Goal: Task Accomplishment & Management: Manage account settings

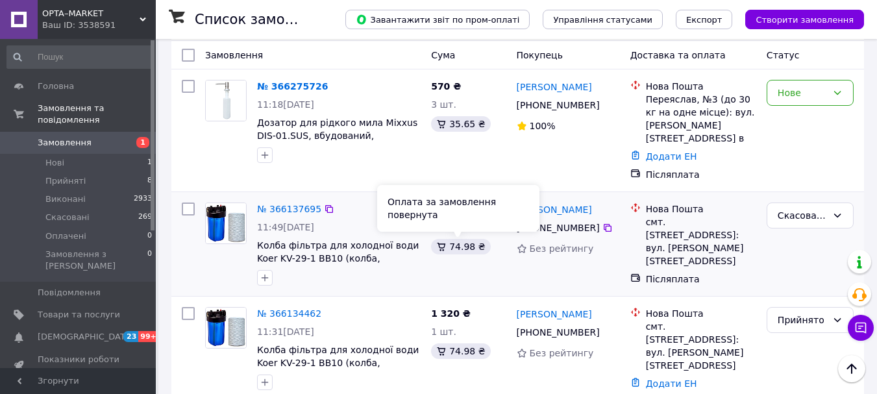
scroll to position [130, 0]
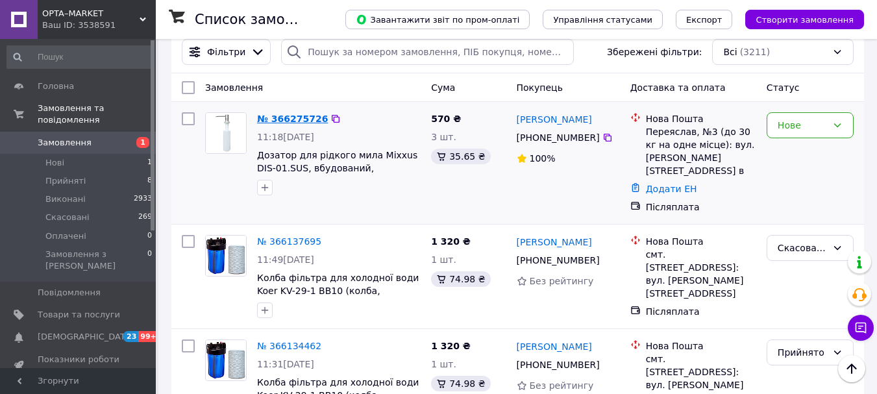
click at [314, 121] on link "№ 366275726" at bounding box center [292, 119] width 71 height 10
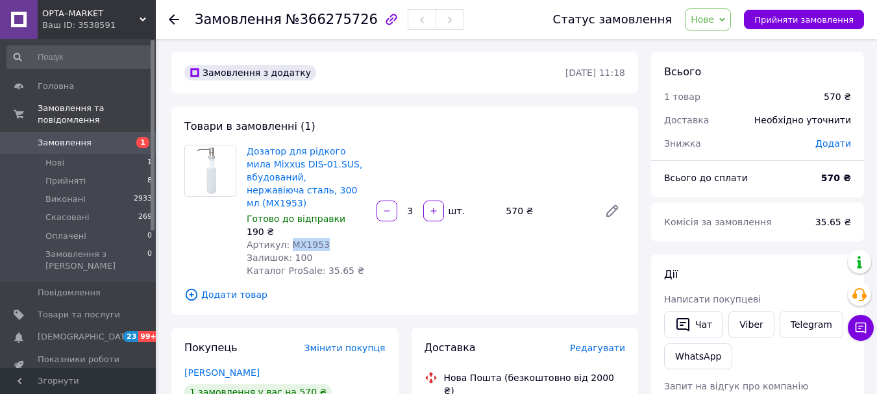
drag, startPoint x: 323, startPoint y: 231, endPoint x: 287, endPoint y: 232, distance: 35.7
click at [287, 238] on div "Артикул: MX1953" at bounding box center [306, 244] width 119 height 13
copy span "MX1953"
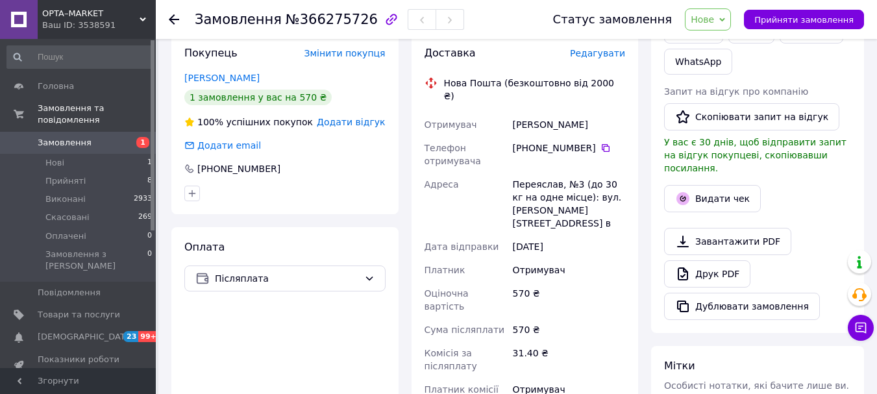
scroll to position [325, 0]
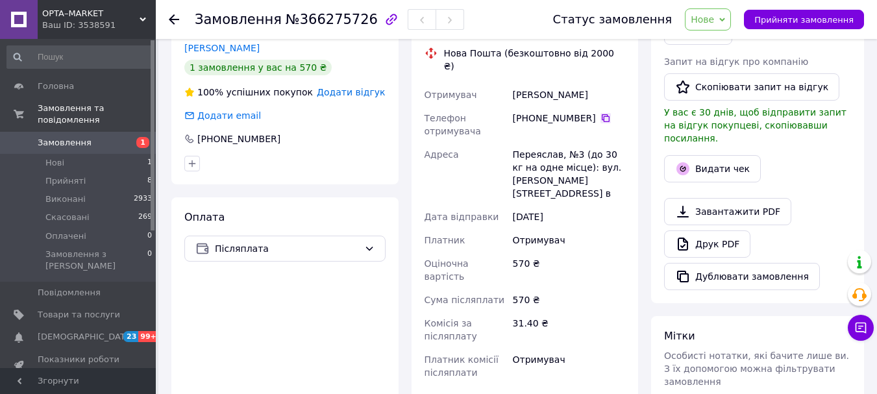
click at [601, 113] on icon at bounding box center [606, 118] width 10 height 10
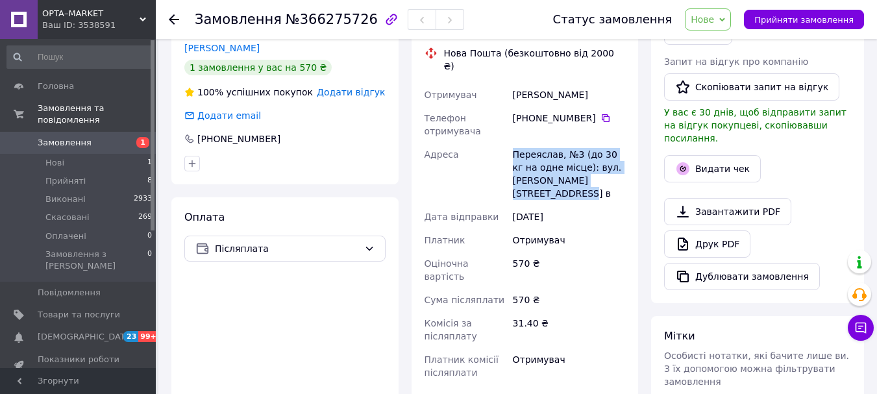
drag, startPoint x: 554, startPoint y: 169, endPoint x: 514, endPoint y: 133, distance: 53.8
click at [514, 143] on div "Переяслав, №3 (до 30 кг на одне місце): вул. [PERSON_NAME][STREET_ADDRESS] в" at bounding box center [569, 174] width 118 height 62
copy div "Переяслав, №3 (до 30 кг на одне місце): вул. [PERSON_NAME][STREET_ADDRESS] в"
click at [809, 15] on span "Прийняти замовлення" at bounding box center [804, 20] width 99 height 10
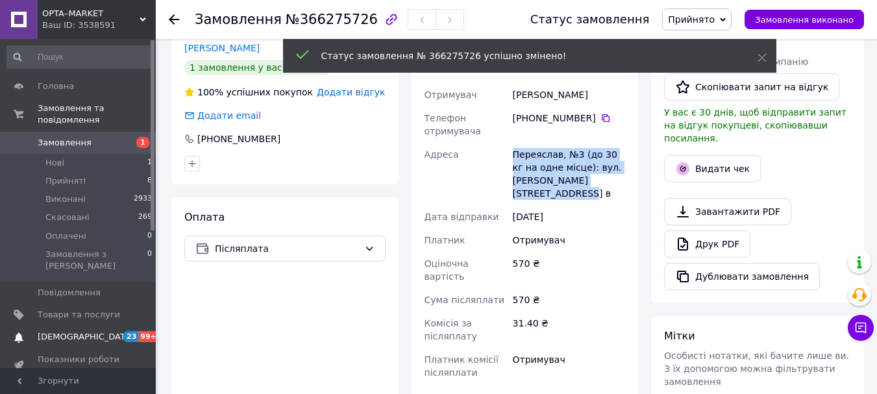
click at [147, 331] on span "99+" at bounding box center [148, 336] width 21 height 11
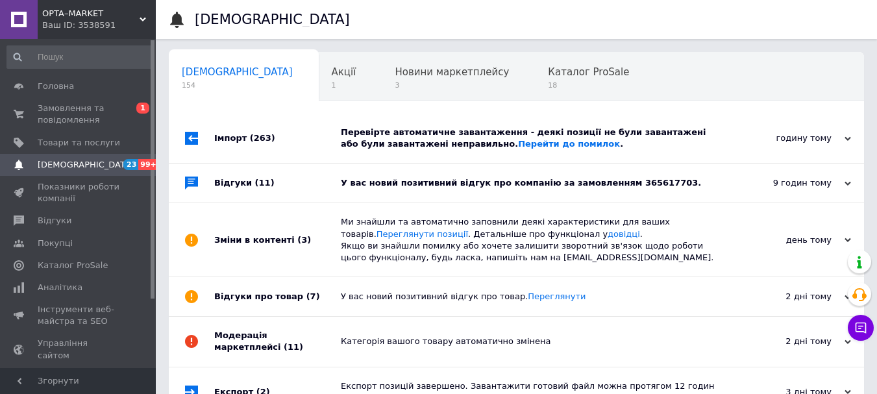
click at [484, 184] on div "У вас новий позитивний відгук про компанію за замовленням 365617703." at bounding box center [531, 183] width 381 height 12
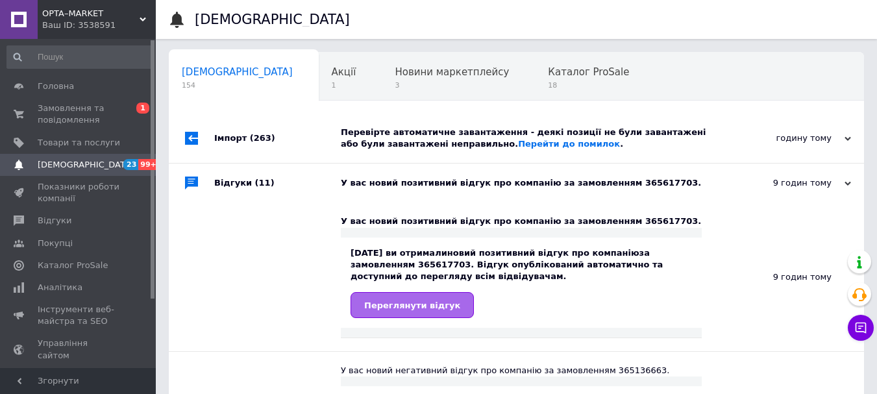
click at [386, 307] on span "Переглянути відгук" at bounding box center [412, 306] width 96 height 10
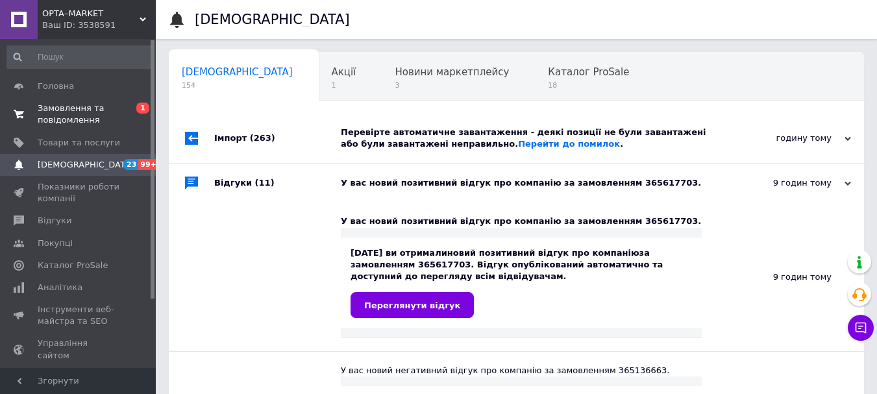
click at [62, 104] on span "Замовлення та повідомлення" at bounding box center [79, 114] width 82 height 23
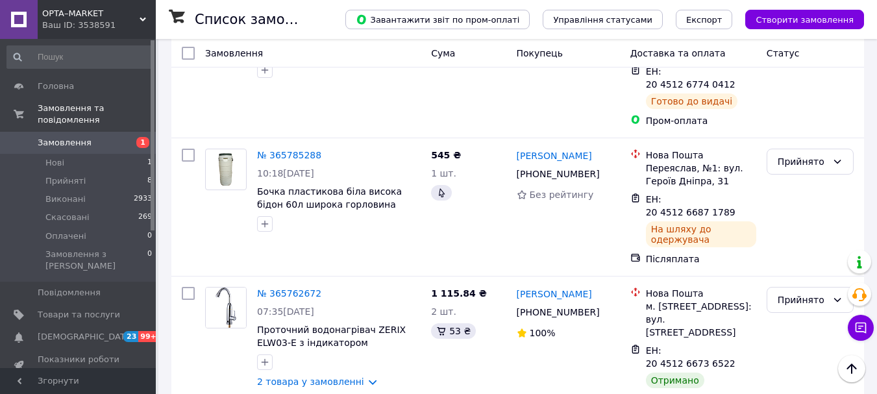
scroll to position [1169, 0]
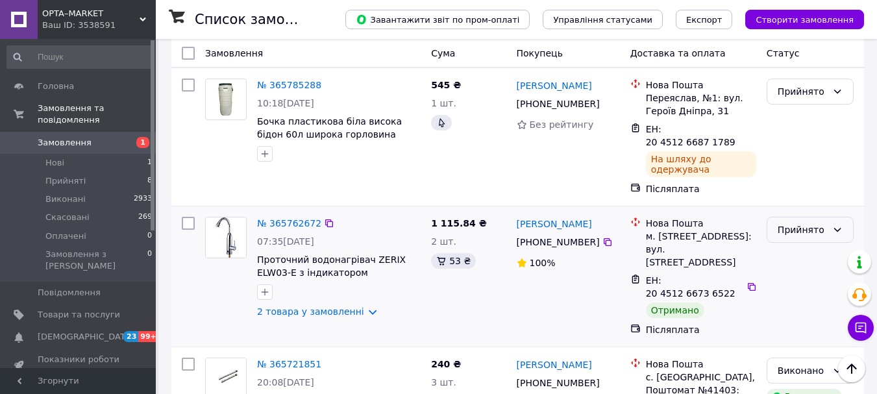
click at [816, 223] on div "Прийнято" at bounding box center [802, 230] width 49 height 14
click at [794, 142] on li "Виконано" at bounding box center [811, 149] width 86 height 23
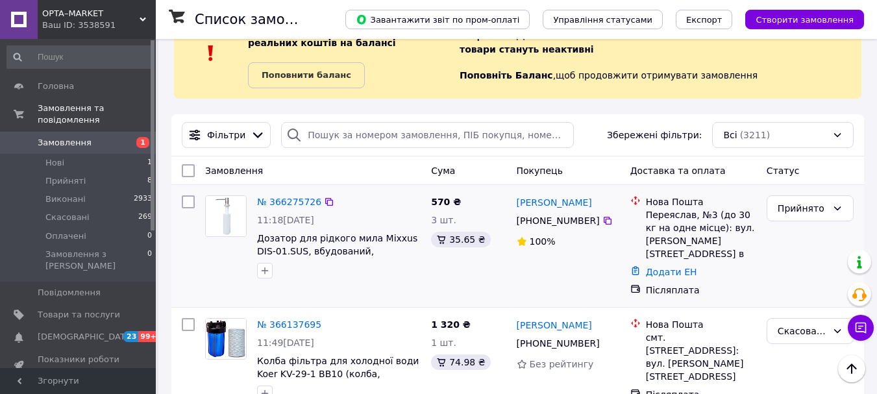
scroll to position [0, 0]
